Goal: Task Accomplishment & Management: Manage account settings

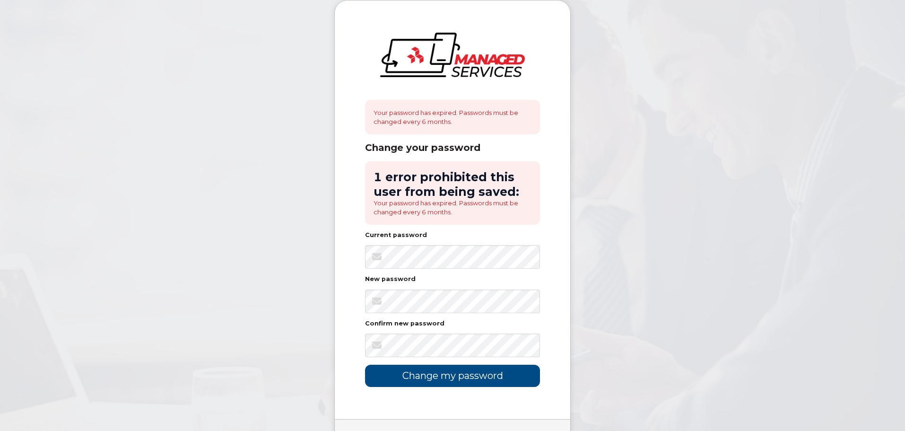
click at [711, 102] on body "Your password has expired. Passwords must be changed every 6 months. Change you…" at bounding box center [452, 243] width 905 height 487
click at [466, 370] on input "Change my password" at bounding box center [452, 375] width 175 height 22
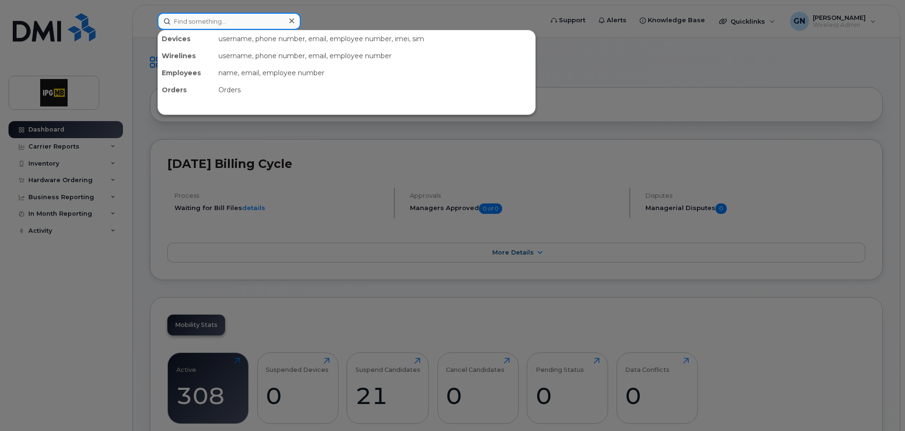
click at [250, 19] on input at bounding box center [228, 21] width 143 height 17
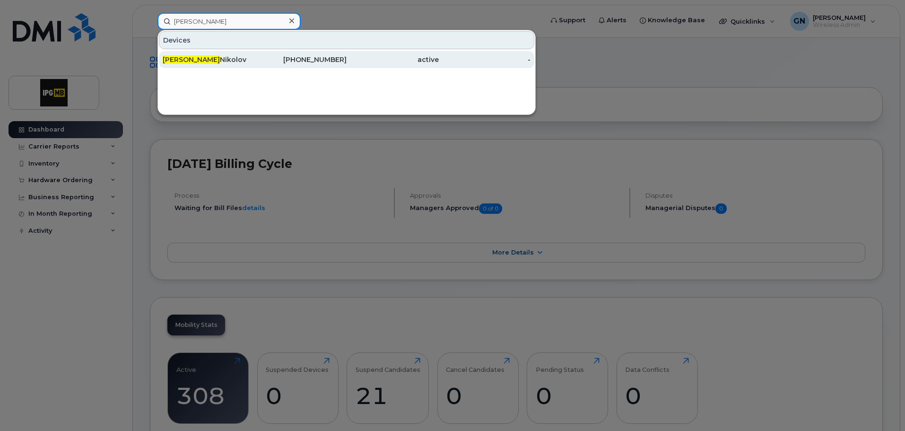
type input "galin"
click at [319, 55] on div "514-882-1451" at bounding box center [301, 59] width 92 height 17
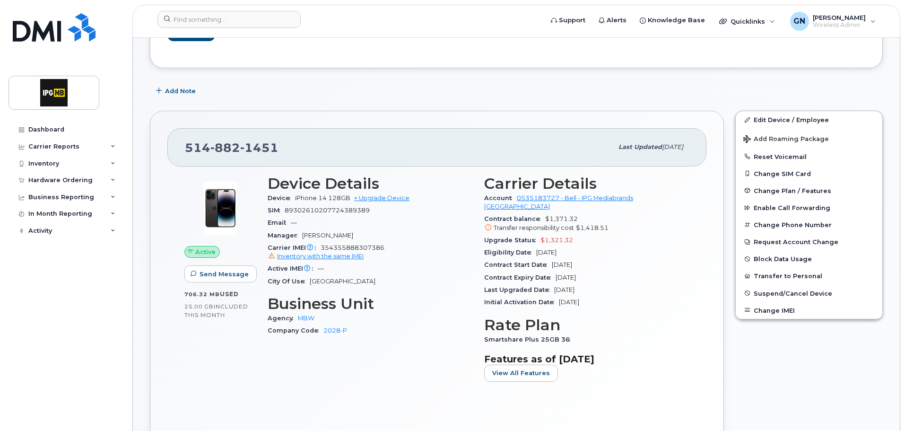
scroll to position [142, 0]
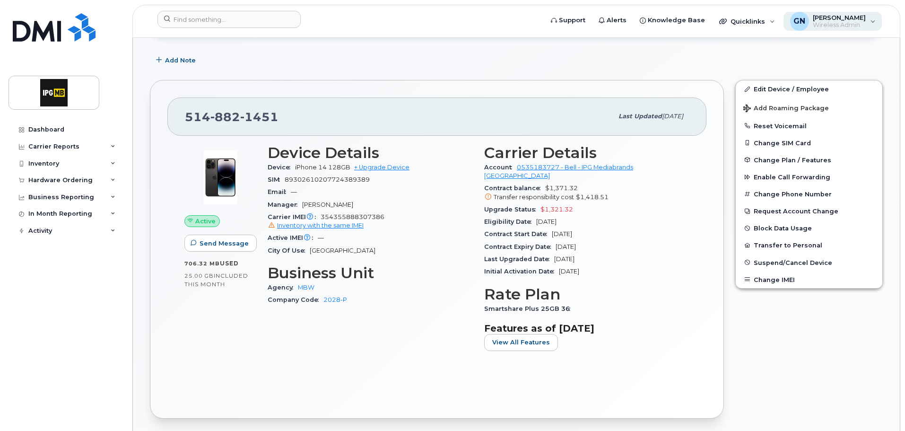
click at [872, 20] on div "GN [PERSON_NAME] Wireless Admin" at bounding box center [832, 21] width 99 height 19
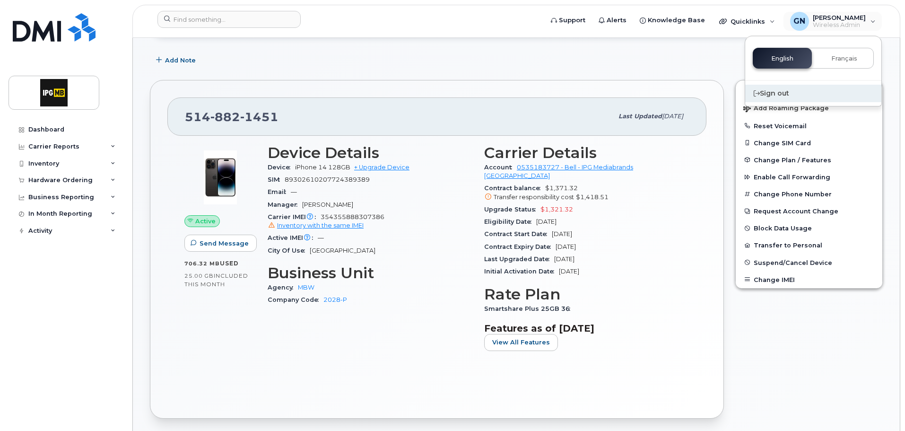
click at [770, 90] on div "Sign out" at bounding box center [813, 93] width 136 height 17
